Goal: Task Accomplishment & Management: Use online tool/utility

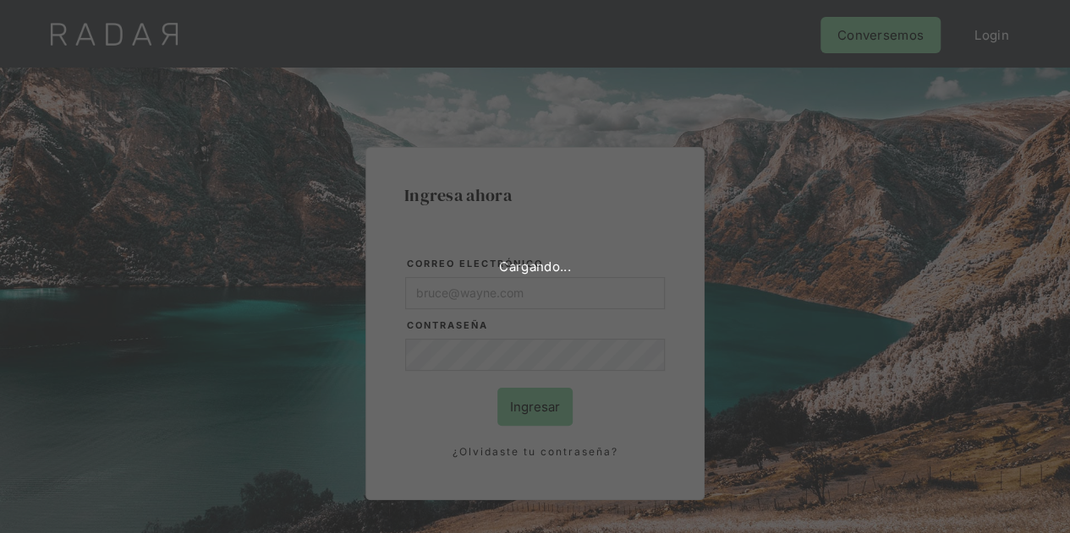
type input "Evans@prontopaga.com"
